Goal: Task Accomplishment & Management: Use online tool/utility

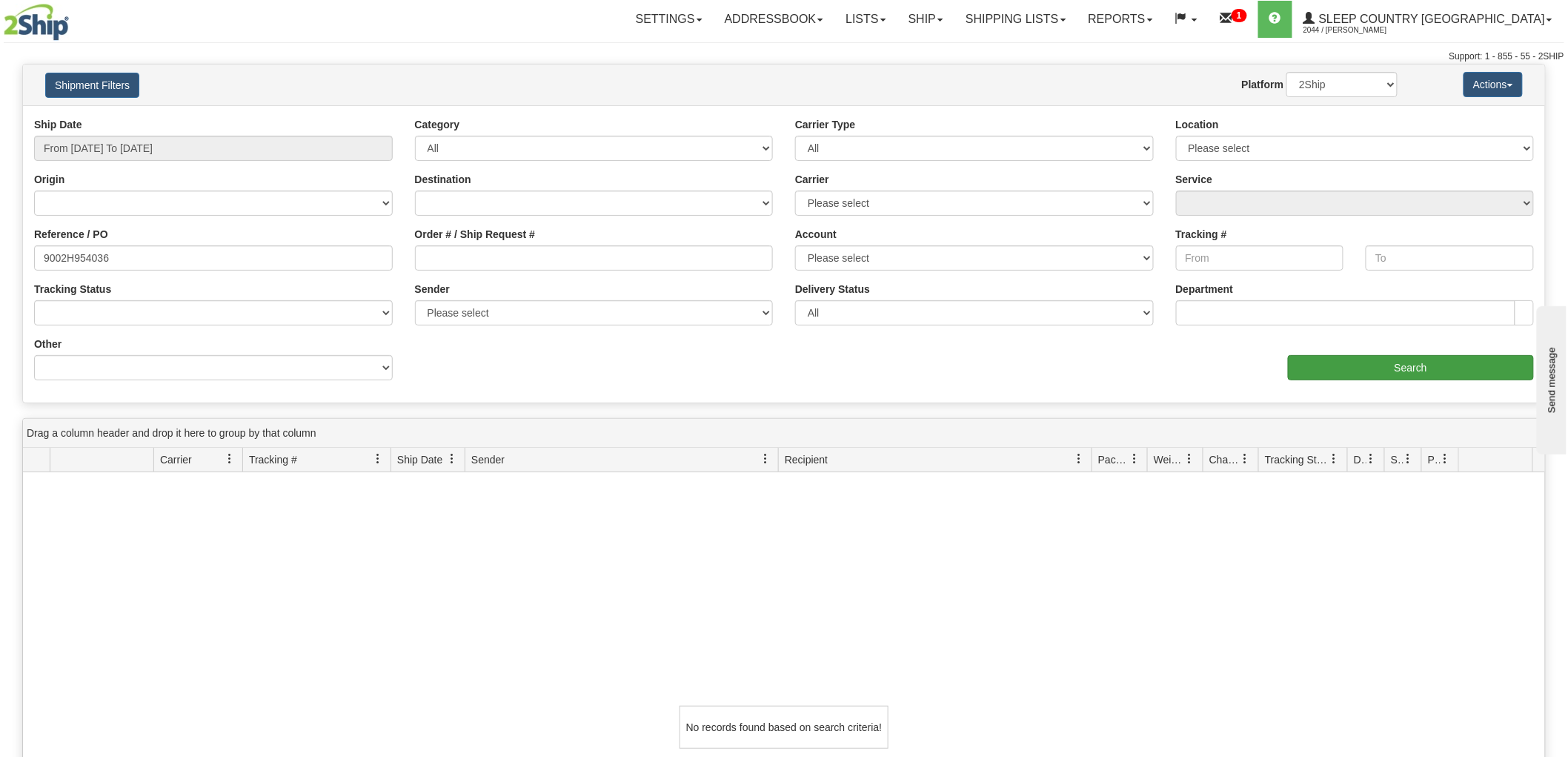
type input "9002H954036"
click at [1404, 370] on input "Search" at bounding box center [1411, 367] width 246 height 25
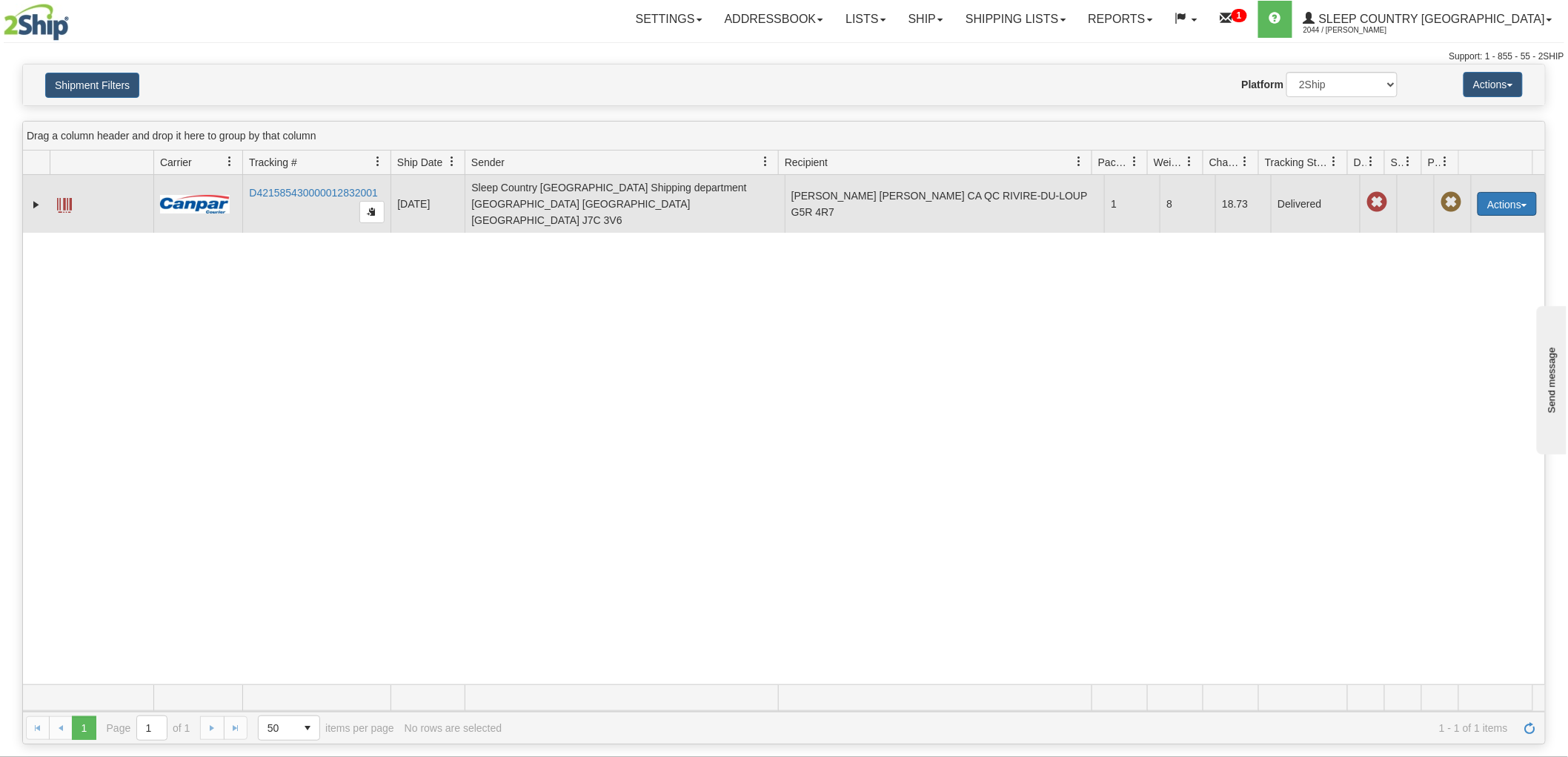
click at [1501, 199] on button "Actions" at bounding box center [1508, 204] width 59 height 24
click at [1453, 241] on link "Return" at bounding box center [1477, 250] width 119 height 19
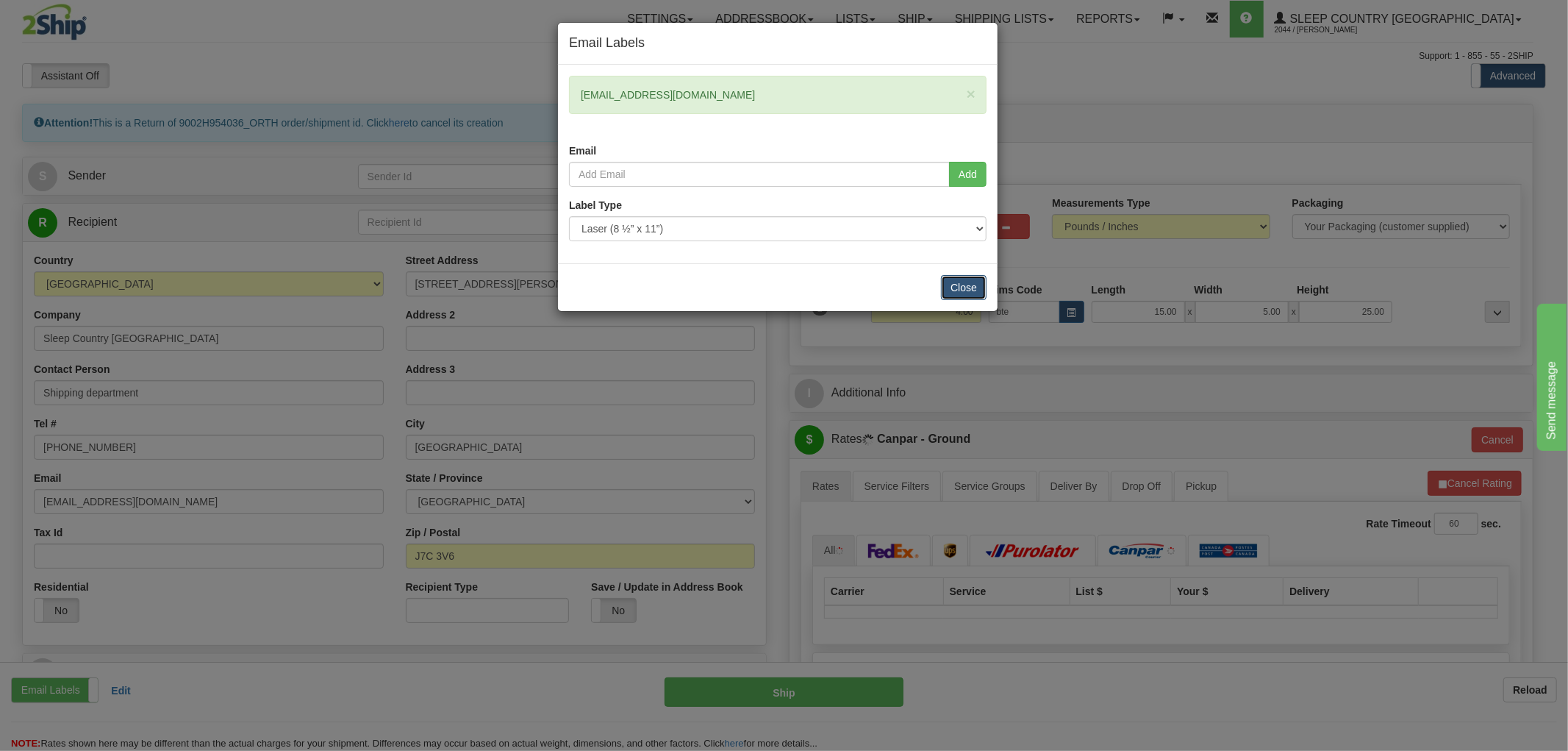
click at [960, 280] on button "Close" at bounding box center [964, 287] width 45 height 25
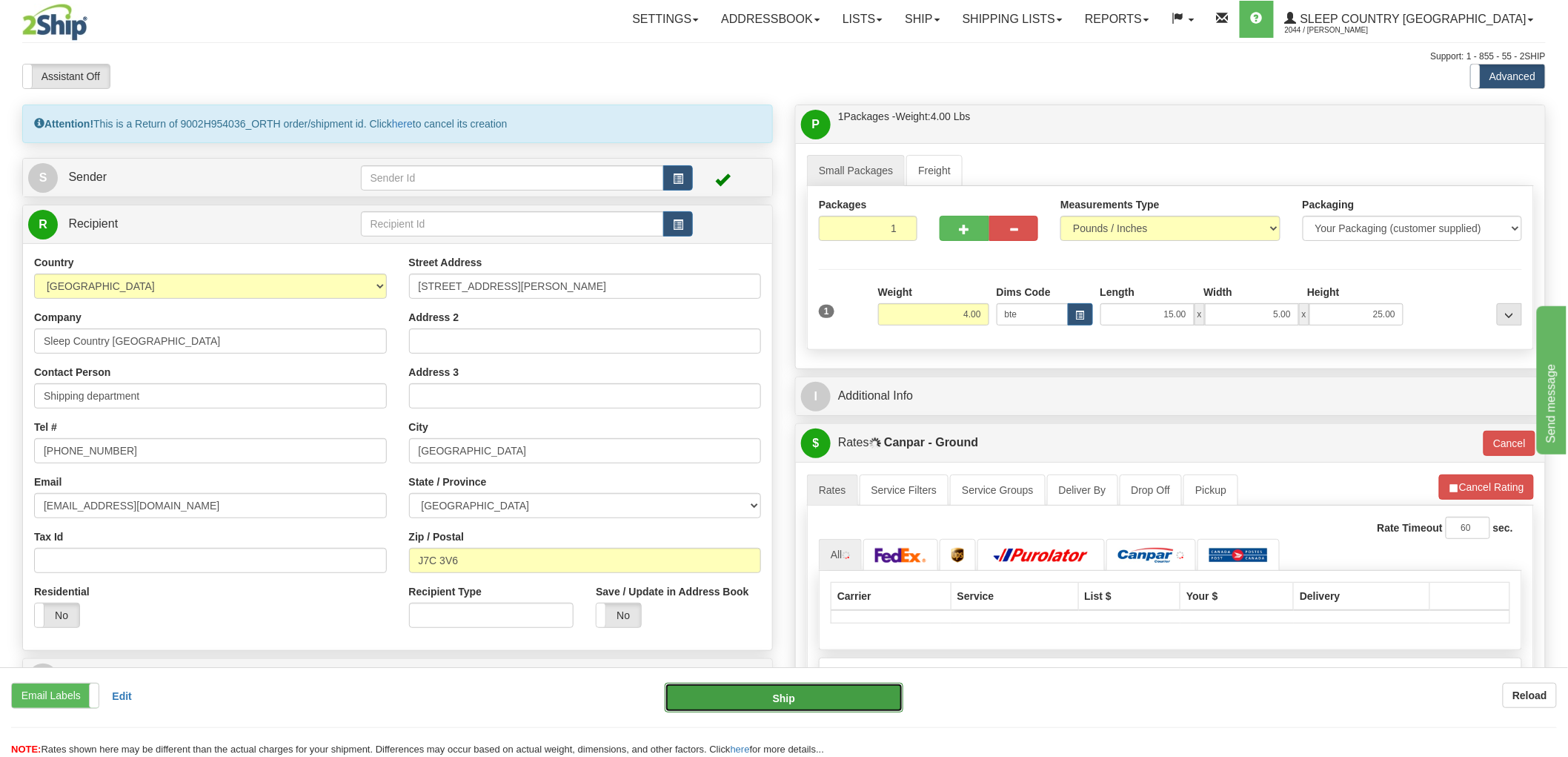
click at [796, 697] on button "Ship" at bounding box center [784, 697] width 239 height 30
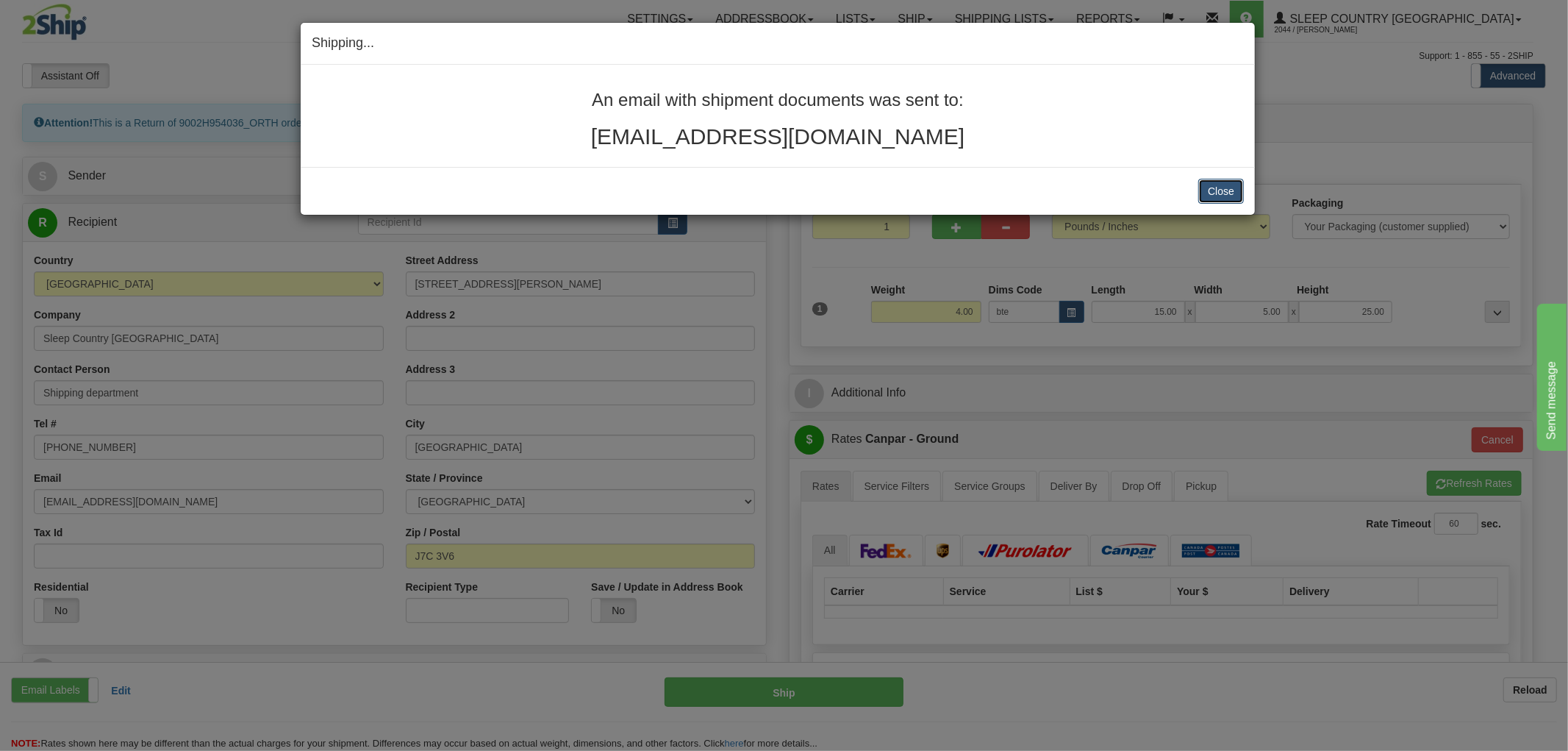
click at [1216, 190] on button "Close" at bounding box center [1221, 191] width 45 height 25
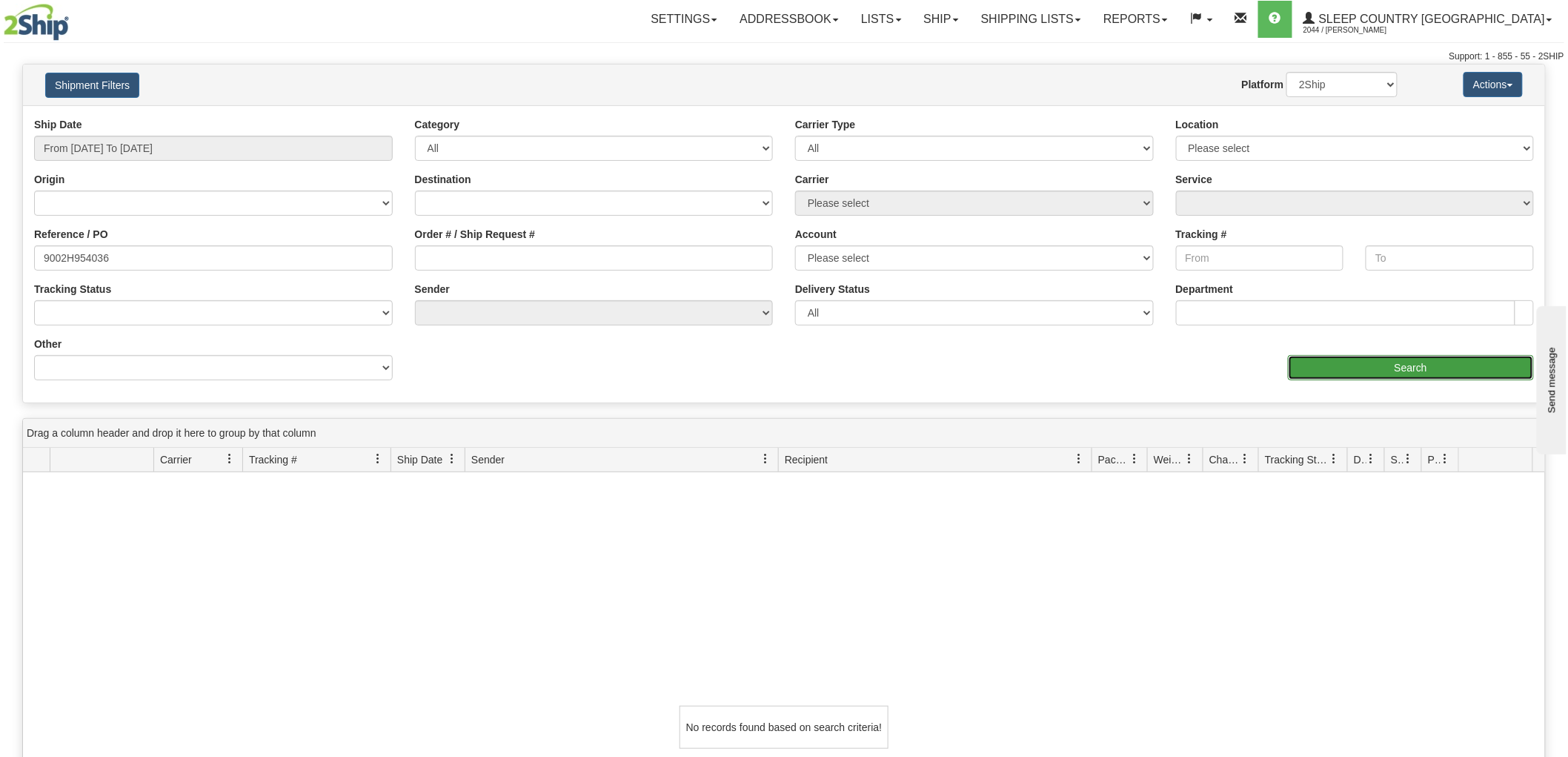
click at [1391, 374] on input "Search" at bounding box center [1411, 367] width 246 height 25
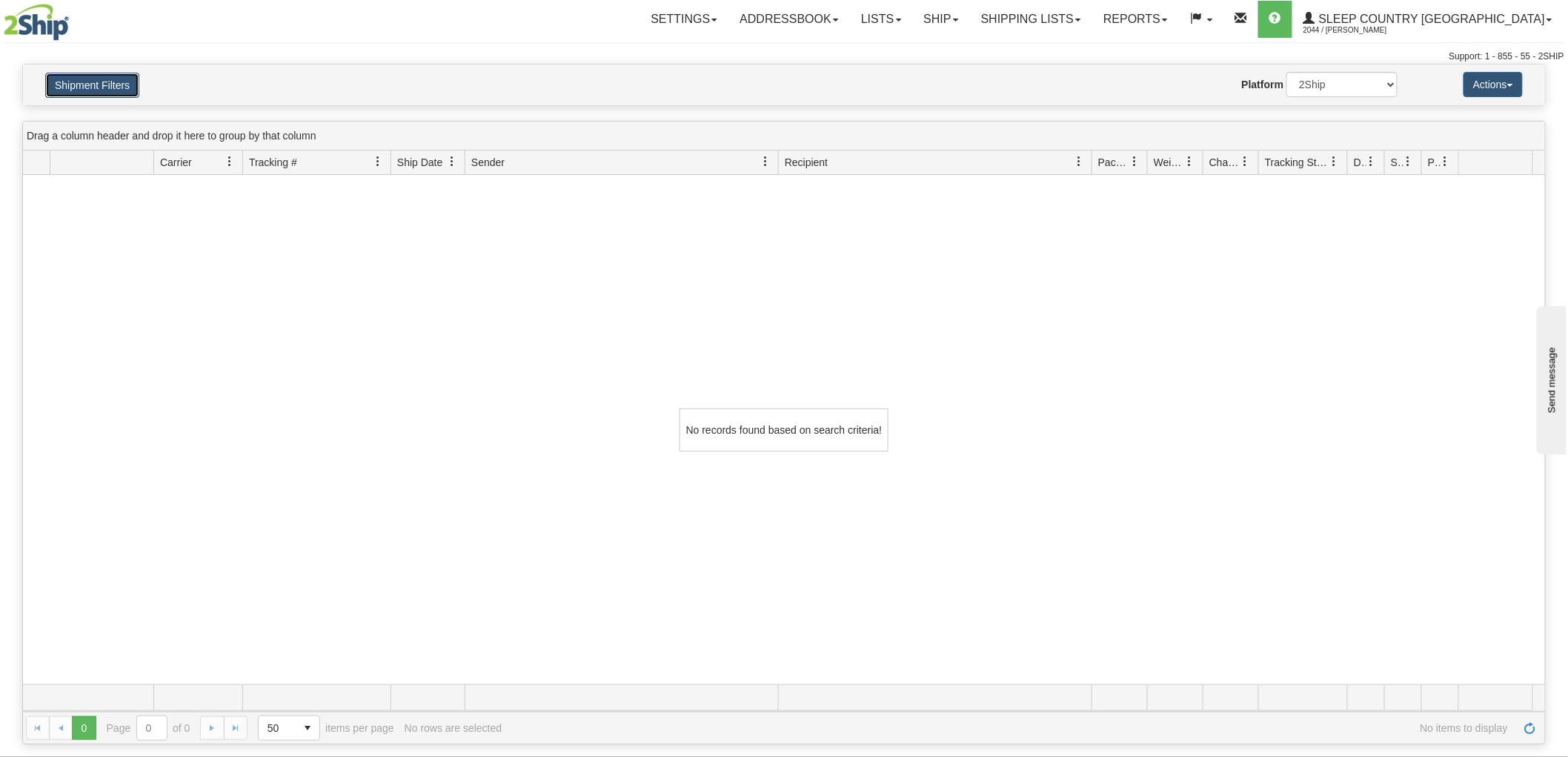
click at [91, 80] on button "Shipment Filters" at bounding box center [91, 85] width 94 height 25
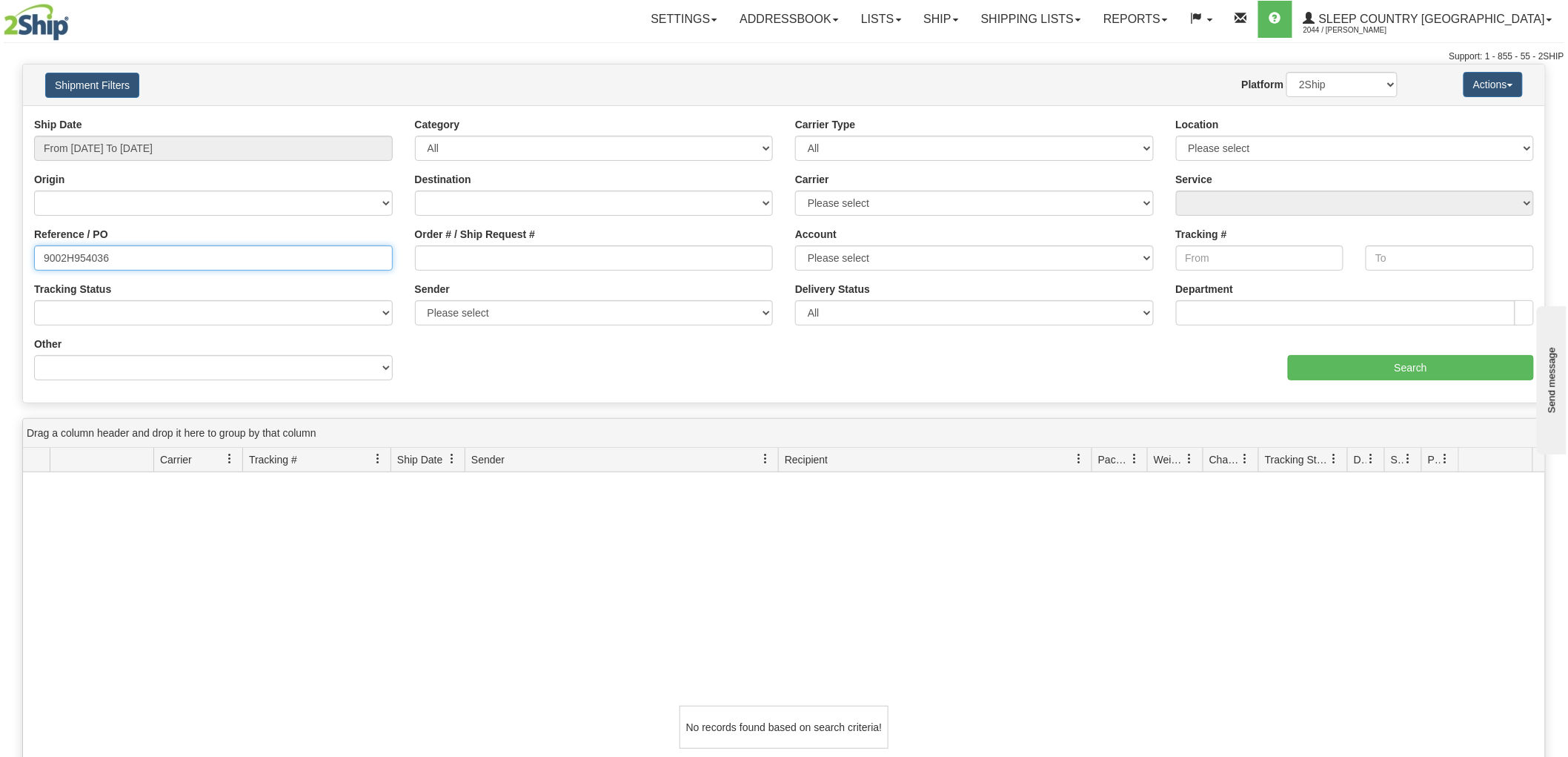
click at [148, 257] on input "9002H954036" at bounding box center [213, 258] width 359 height 25
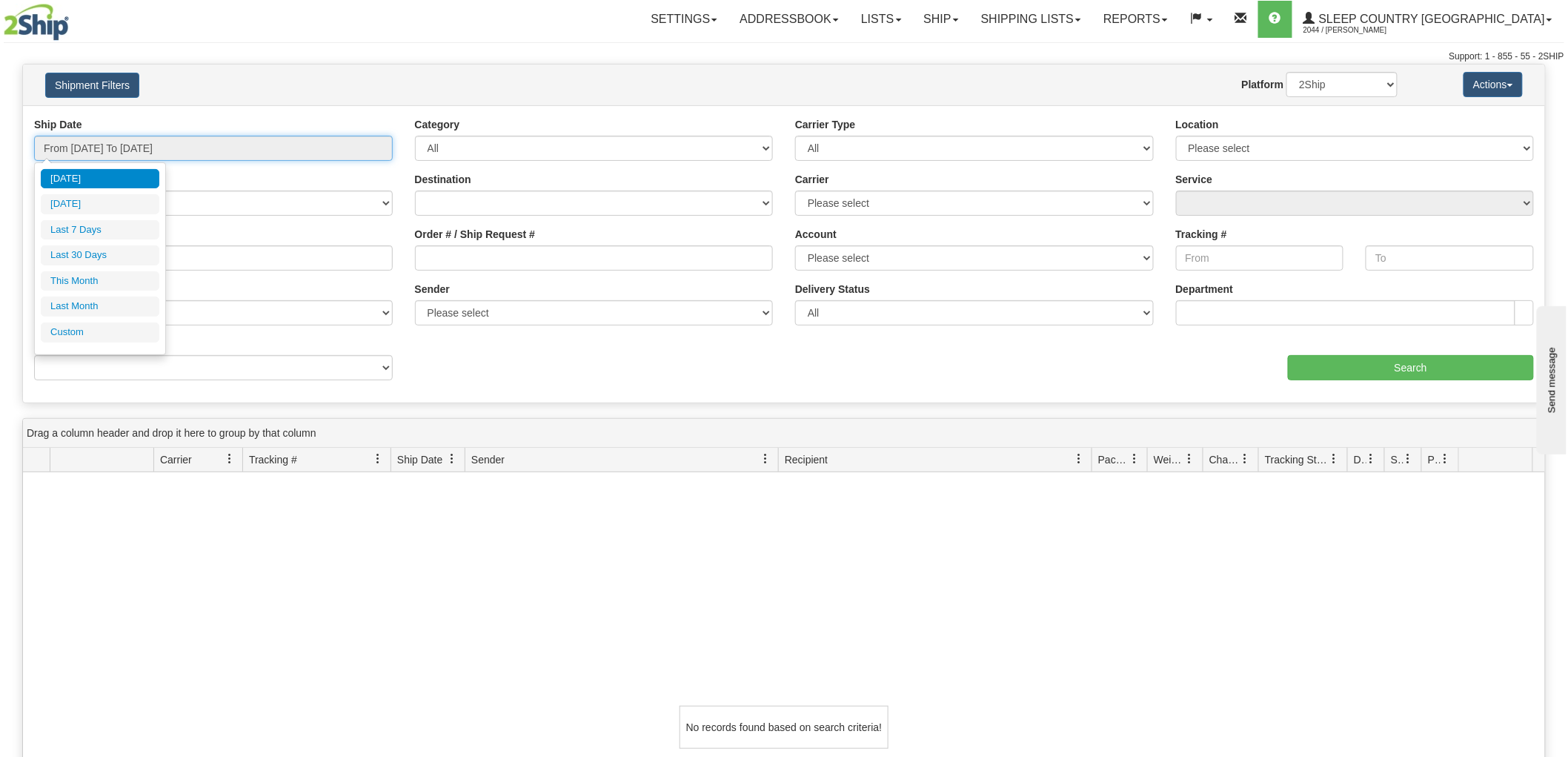
click at [139, 143] on input "From 08/12/2025 To 08/13/2025" at bounding box center [213, 148] width 359 height 25
click at [87, 262] on li "Last 30 Days" at bounding box center [100, 255] width 119 height 20
type input "From 07/15/2025 To 08/13/2025"
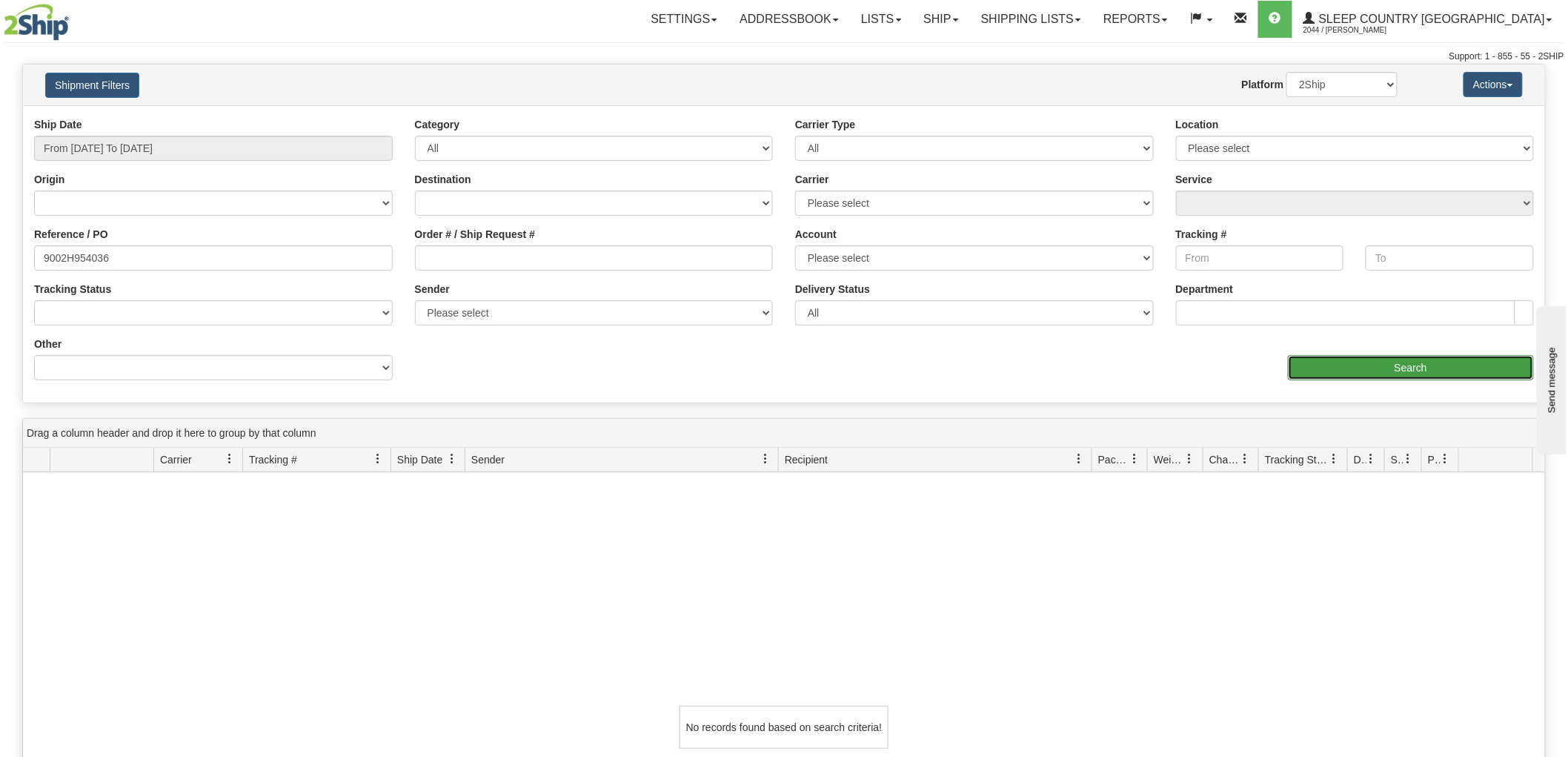
click at [1387, 357] on input "Search" at bounding box center [1411, 367] width 246 height 25
